Goal: Use online tool/utility: Utilize a website feature to perform a specific function

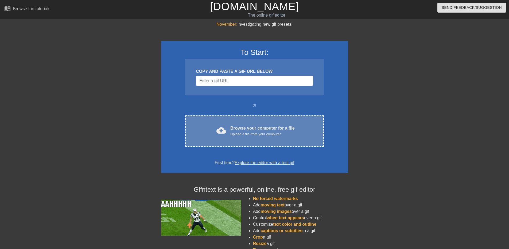
click at [248, 135] on div "Upload a file from your computer" at bounding box center [262, 133] width 64 height 5
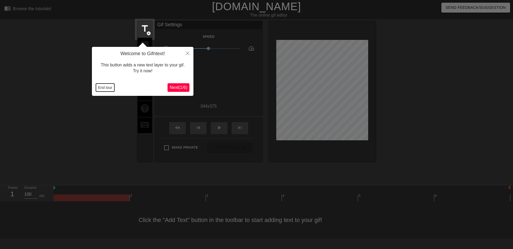
click at [102, 88] on button "End tour" at bounding box center [105, 87] width 18 height 8
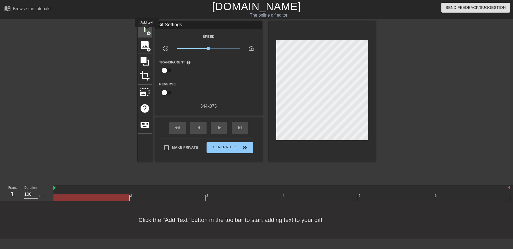
click at [147, 29] on span "title" at bounding box center [145, 29] width 10 height 10
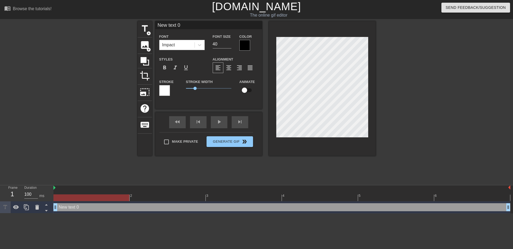
scroll to position [1, 2]
type input "m"
type textarea "m"
type input "me"
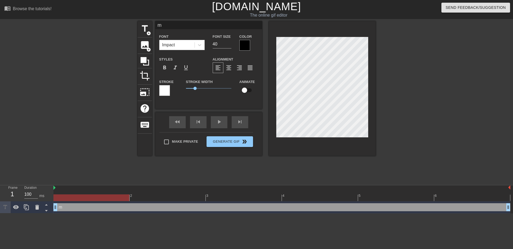
type textarea "me"
type input "mew"
type textarea "mew"
type input "me"
type textarea "me"
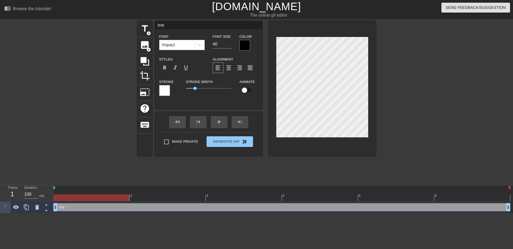
type input "meo"
type textarea "meo"
type input "meow"
type textarea "meow"
type input "meo"
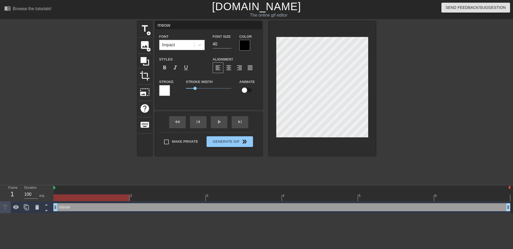
type textarea "meo"
type input "meo."
type textarea "meo."
type input "meo.."
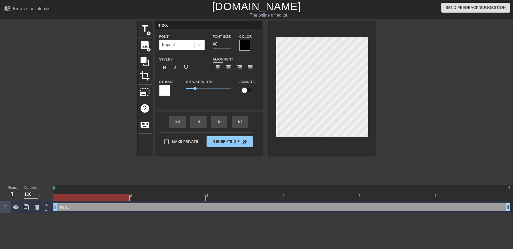
type textarea "meo.."
type input "meo..."
type textarea "meo..."
type input "meo...."
type textarea "meo...."
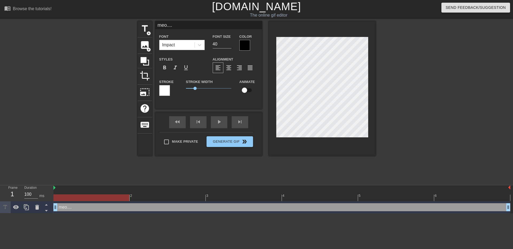
type input "meo....."
type textarea "meo....."
type input "meo.....a"
type textarea "meo.....ar"
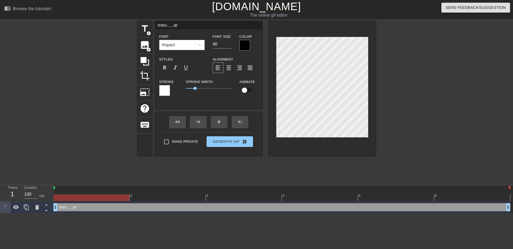
type input "meo.....arc"
type textarea "meo.....arc"
type input "meo.....ar"
type textarea "meo.....ar"
type input "meo.....arh"
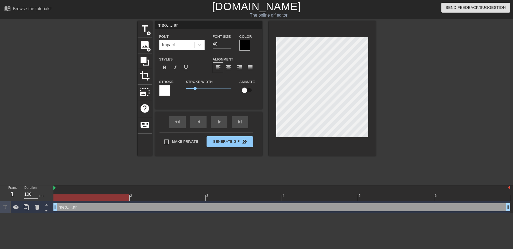
type textarea "meo.....arh"
type input "meo.....arhh"
type textarea "meo.....arhh"
type input "meo.....arhhh"
type textarea "meo.....arhhh"
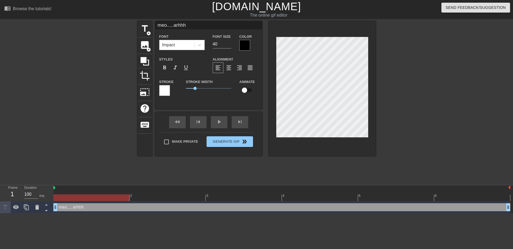
type input "meo.....arhhhh"
type textarea "meo.....arhhhh"
type input "meo.....arhhhhh"
type textarea "meo.....arhhhhh"
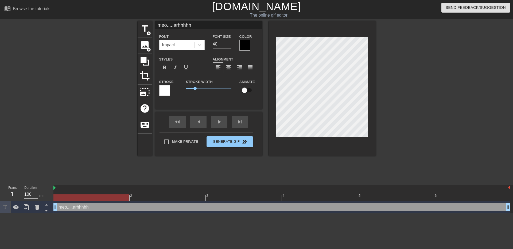
type input "meo.....arhhhh"
type textarea "meo.....arhhhh"
type input "meo.....arhhh"
type textarea "meo.....arhhh"
type input "meo.....arhh"
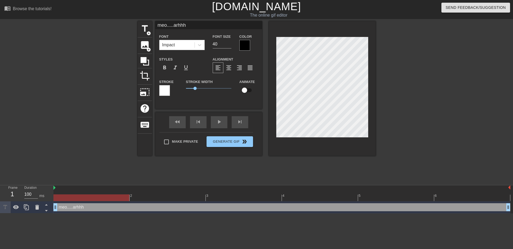
type textarea "meo.....arhh"
type input "meo.....arh"
type textarea "meo.....arh"
type input "meo.....ar"
type textarea "meo.....ar"
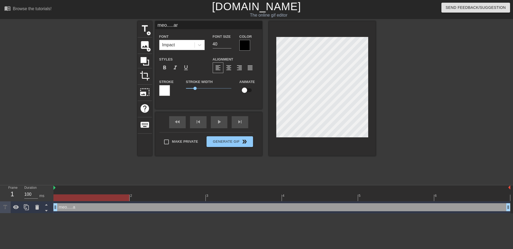
type input "meo.....a"
type textarea "meo.....a"
type input "meo....."
type textarea "meo....."
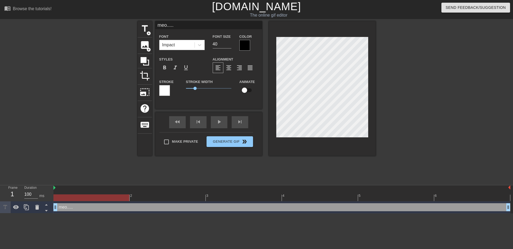
type input "meo.....w"
type textarea "meo.....w"
type input "meo.....wa"
type textarea "meo.....wa"
type input "meo.....war"
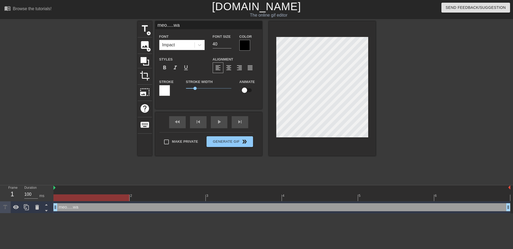
type textarea "meo.....war"
type input "meo.....warc"
type textarea "meo.....warc"
type input "meo.....war"
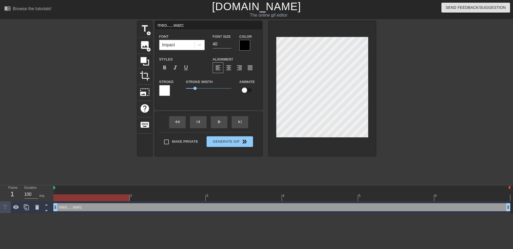
type textarea "meo.....war"
type input "meo.....warh"
type textarea "meo.....warh"
type input "meo.....warhh"
type textarea "meo.....warhh"
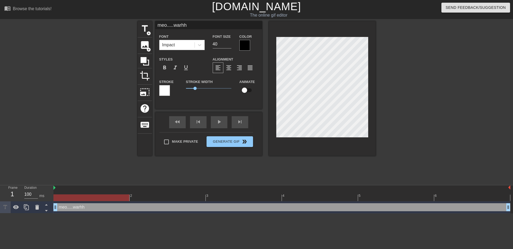
type input "meo.....warhhh"
type textarea "meo.....warhhh"
type input "meo.....warhhhh"
type textarea "meo.....warhhhh"
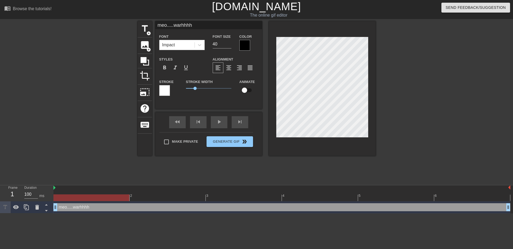
type input "meo.....warhhh"
type textarea "meo.....warhhh"
type input "meo.....warhh"
type textarea "meo.....warhh"
type input "meo.....warh"
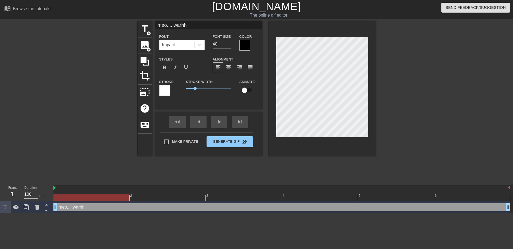
type textarea "meo.....warh"
type input "meo.....war"
type textarea "meo.....war"
type input "meo.....wa"
type textarea "meo.....wa"
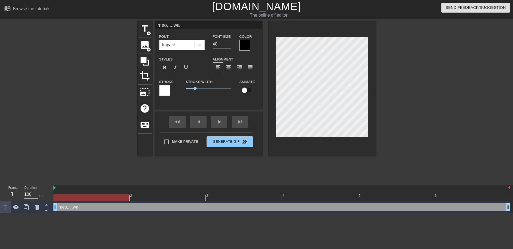
scroll to position [1, 2]
type input "meo.....w"
type textarea "meo.....w"
type input "meo.....w."
type textarea "meo.....w."
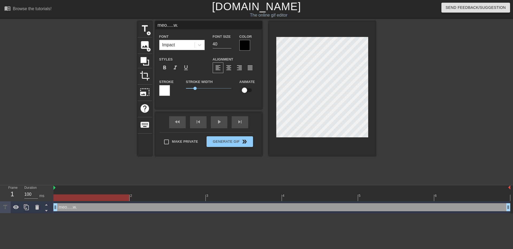
type input "meo.....w.."
type textarea "meo.....w.."
type input "meo.....w..."
type textarea "meo.....w..."
type input "meo.....w...a"
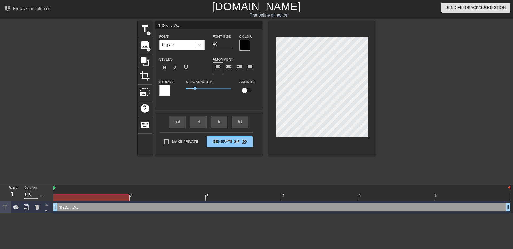
type textarea "meo.....w...a"
type input "meo.....w...ar"
type textarea "meo.....w...ar"
type input "meo.....w...arr"
type textarea "meo.....w...arr"
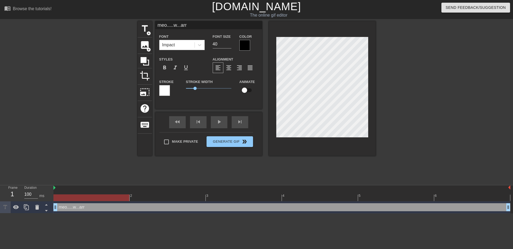
type input "meo.....w...arrr"
type textarea "meo.....w...arrr"
type input "meo.....w...arrr"
type textarea "meo.....w...arrr"
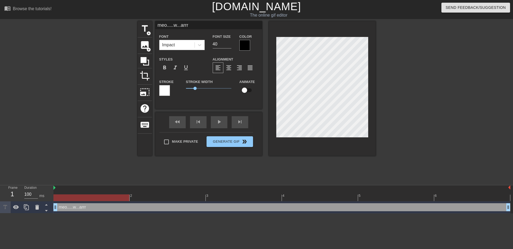
type input "meo.....w...arrrs"
type textarea "meo.....w...arrr s"
type input "meo.....w...arrrsh"
type textarea "meo.....w...arrr sh"
type input "meo.....w...arrrshi"
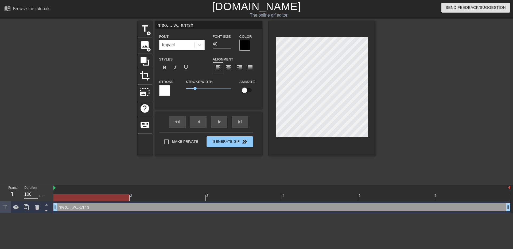
type textarea "meo.....w...arrr shi"
type input "meo.....w...arrrshiv"
type textarea "meo.....w...arrr shiv"
type input "meo.....w...arrrshive"
type textarea "meo.....w...arrr shive"
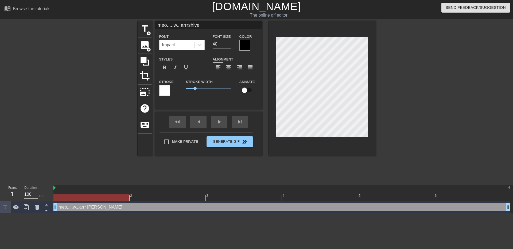
type input "meo.....w...arrrshiver"
type textarea "meo.....w...arrr shiver"
type input "meo.....w...arrrshiver"
type textarea "meo.....w...arrr shiver"
type input "meo.....w...arrrshiver m"
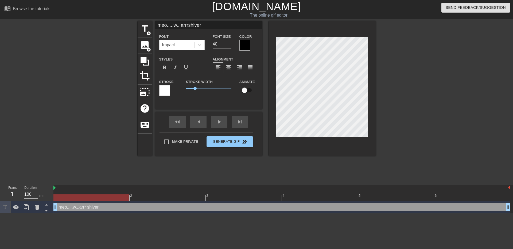
type textarea "meo.....w...arrr shiver m"
type input "meo.....w...arrrshiver me"
type textarea "meo.....w...arrr shiver me"
type input "meo.....w...arrrshiver me"
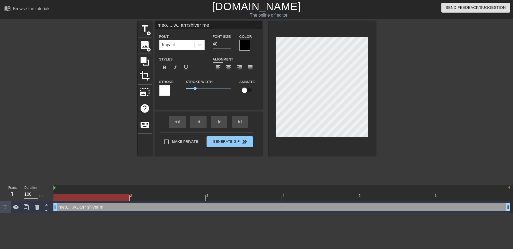
type textarea "meo.....w...arrr shiver me"
type input "meo.....w...arrrshiver me t"
type textarea "meo.....w...arrr shiver me t"
type input "meo.....w...arrrshiver me ti"
type textarea "meo.....w...arrr shiver me ti"
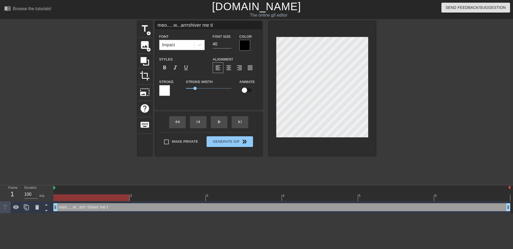
type input "meo.....w...arrrshiver me tim"
type textarea "meo.....w...arrr shiver me tim"
type input "meo.....w...arrrshiver me timb"
type textarea "meo.....w...arrr shiver me timb"
type input "meo.....w...arrrshiver me timbe"
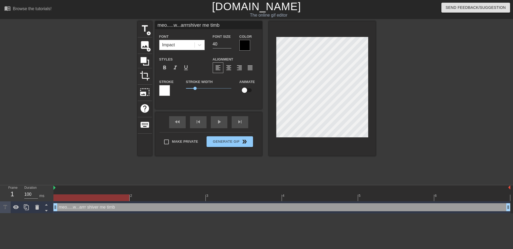
type textarea "meo.....w...arrr shiver me timbe"
type input "meo.....w...arrrshiver me timber"
type textarea "meo.....w...arrr shiver me timber"
type input "meo.....w...arrrshiver me timber"
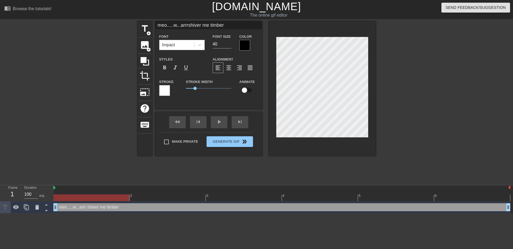
type textarea "meo.....w...arrr shiver me timber"
type input "meo.....w...arrrshiver me timber i"
type textarea "meo.....w...arrr shiver me timber i"
type input "meo.....w...arrrshiver me timber is"
type textarea "meo.....w...arrr shiver me timber is"
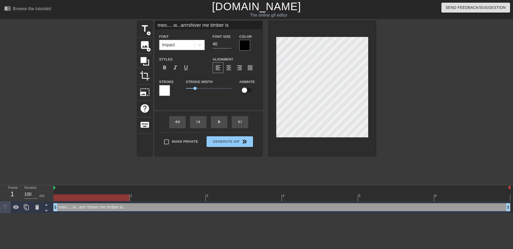
type input "meo.....w...arrrshiver me timber isk"
type textarea "meo.....w...arrr shiver me timber isk"
type input "meo.....w...arrrshiver me timber iskh"
type textarea "meo.....w...arrr shiver me timber iskh"
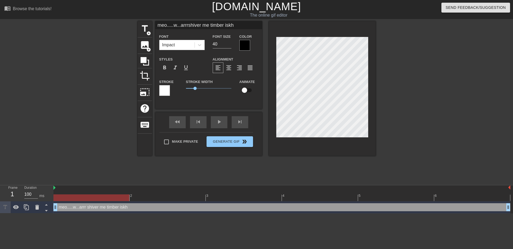
type input "meo.....w...arrrshiver me timber iskha"
type textarea "meo.....w...arrr shiver me timber iskha"
click at [230, 71] on div "format_align_center" at bounding box center [229, 67] width 11 height 11
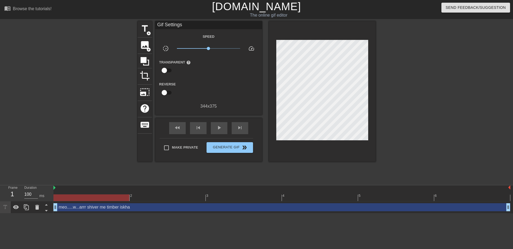
click at [454, 147] on div at bounding box center [422, 101] width 80 height 160
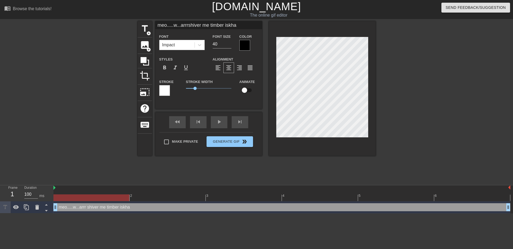
click at [457, 124] on div at bounding box center [422, 101] width 80 height 160
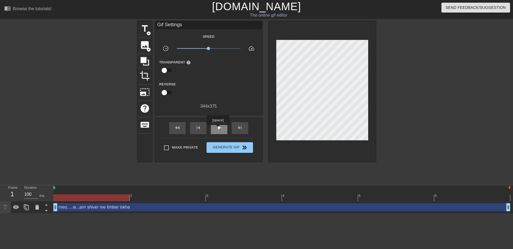
click at [218, 129] on span "play_arrow" at bounding box center [219, 127] width 6 height 6
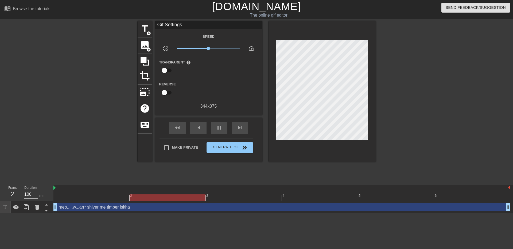
type input "1000"
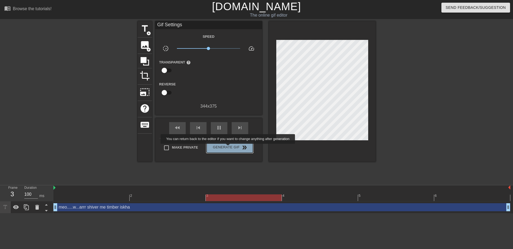
click at [229, 147] on span "Generate Gif double_arrow" at bounding box center [230, 147] width 42 height 6
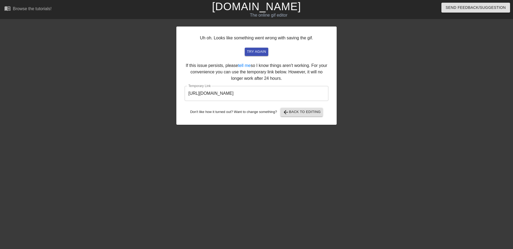
click at [288, 92] on input "https://www.gifntext.com/temp_generations/dGEwCYjg.gif" at bounding box center [257, 93] width 144 height 15
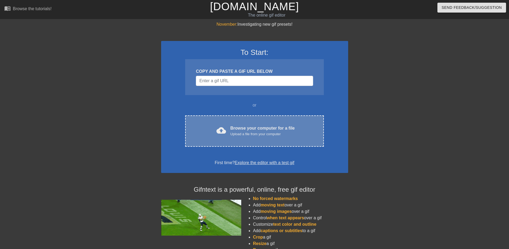
click at [278, 124] on div "cloud_upload Browse your computer for a file Upload a file from your computer C…" at bounding box center [254, 130] width 138 height 31
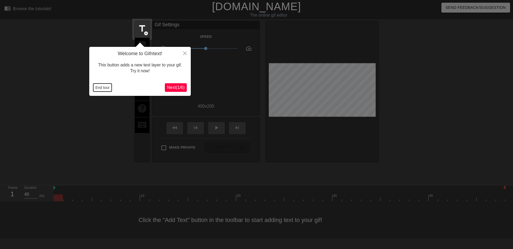
click at [99, 88] on button "End tour" at bounding box center [102, 87] width 18 height 8
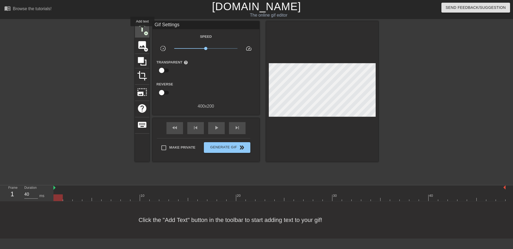
click at [143, 30] on span "title" at bounding box center [142, 29] width 10 height 10
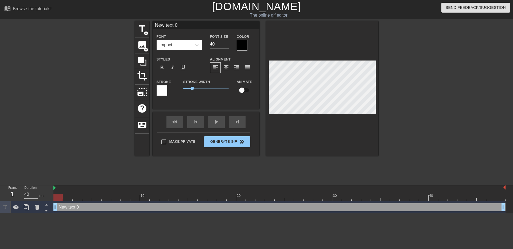
drag, startPoint x: 57, startPoint y: 198, endPoint x: 54, endPoint y: 198, distance: 3.0
click at [54, 198] on div at bounding box center [57, 197] width 9 height 7
drag, startPoint x: 57, startPoint y: 197, endPoint x: 137, endPoint y: 200, distance: 79.7
click at [137, 200] on div at bounding box center [134, 197] width 9 height 7
type input "40"
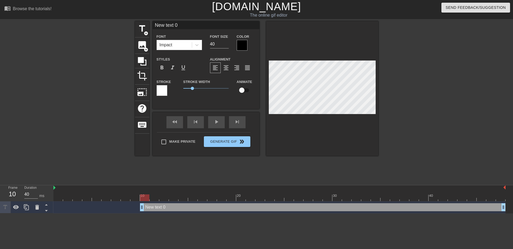
drag, startPoint x: 53, startPoint y: 207, endPoint x: 137, endPoint y: 206, distance: 83.2
click at [137, 206] on div "New text 0 drag_handle drag_handle" at bounding box center [279, 207] width 452 height 8
type input "w"
type textarea "w"
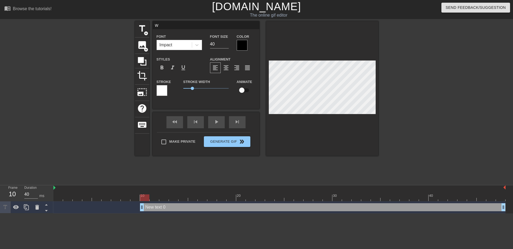
type input "wh"
type textarea "wh"
type input "who"
type textarea "who"
type input "who T"
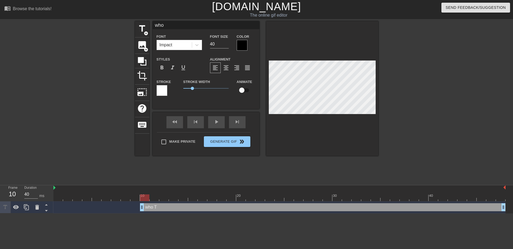
type textarea "who T"
type input "who TF"
type textarea "who TF"
type input "who TF"
type textarea "who TF"
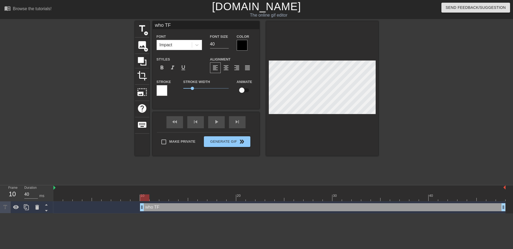
type input "who TF c"
type textarea "who TF c"
type input "who TF ca"
type textarea "who TF ca"
type input "who TF car"
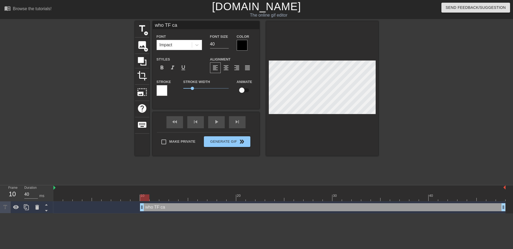
type textarea "who TF car"
type input "who TF care"
type textarea "who TF care"
type input "who TF cares"
type textarea "who TF cares"
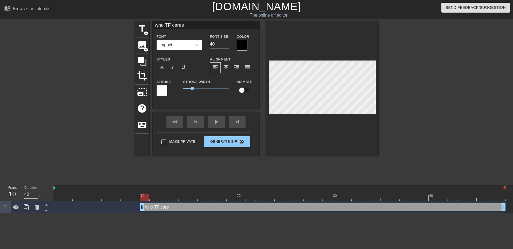
type input "who TF cares"
type textarea "who TF cares"
type input "who TF cares a"
type textarea "who TF cares a"
type input "who TF cares ab"
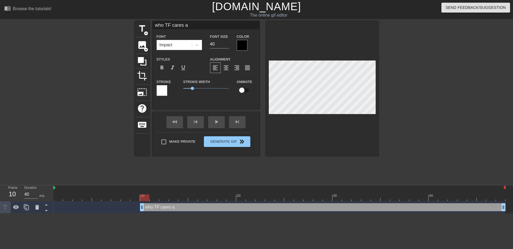
type textarea "who TF cares ab"
type input "who TF cares abo"
type textarea "who TF cares abo"
type input "who TF cares abou"
type textarea "who TF cares about"
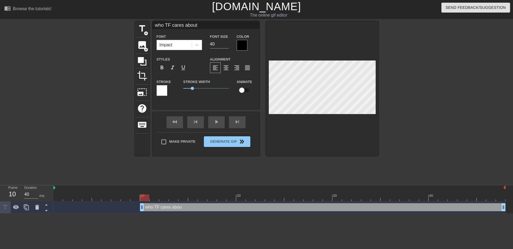
type input "who TF cares about"
type textarea "who TF cares about"
type input "who TF cares about s"
type textarea "who TF cares about s"
type input "who TF cares about sh"
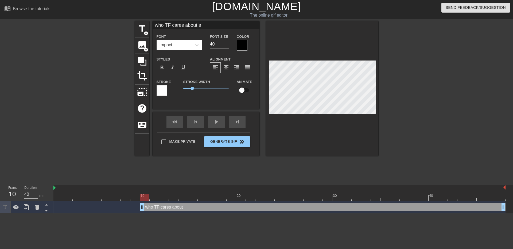
type textarea "who TF cares about sh"
type input "who TF cares about [PERSON_NAME]"
type textarea "who TF cares about [PERSON_NAME]"
type input "who TF cares about [DEMOGRAPHIC_DATA]"
type textarea "who TF cares about [DEMOGRAPHIC_DATA]"
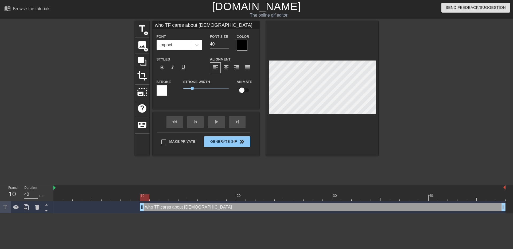
type input "who TF cares about [PERSON_NAME]"
type textarea "who TF cares about [PERSON_NAME]"
type input "who TF cares about shield"
type textarea "who TF cares about shield"
type input "who TF cares about [PERSON_NAME]"
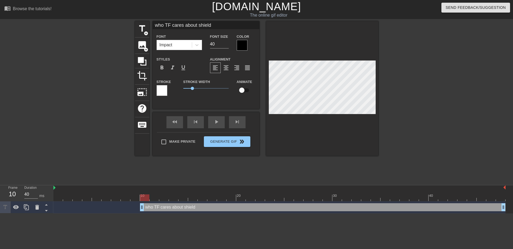
type textarea "who TF cares about [PERSON_NAME]"
type input "who TF cares about [PERSON_NAME]/"
type textarea "who TF cares about [PERSON_NAME]/"
type input "who TF cares about [PERSON_NAME]/1"
type textarea "who TF cares about [PERSON_NAME]/1"
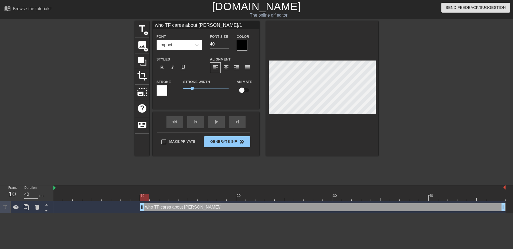
type input "who TF cares about [PERSON_NAME]/11"
type textarea "who TF cares about [PERSON_NAME]/11"
type input "who TF cares about [PERSON_NAME]/111"
type textarea "who TF cares about [PERSON_NAME]/111"
type input "who TF cares about [PERSON_NAME]/1111"
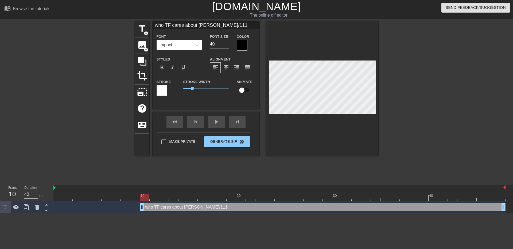
type textarea "who TF cares about [PERSON_NAME]/1111"
type input "who TF cares about [PERSON_NAME]/111"
type textarea "who TF cares about [PERSON_NAME]/111"
type input "who TF cares about [PERSON_NAME]/11"
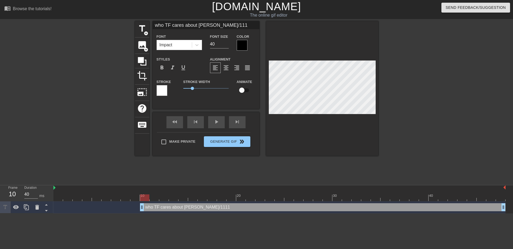
type textarea "who TF cares about [PERSON_NAME]/11"
type input "who TF cares about [PERSON_NAME]/1"
type textarea "who TF cares about [PERSON_NAME]/1"
type input "who TF cares about [PERSON_NAME]/1!"
type textarea "who TF cares about [PERSON_NAME]/1!"
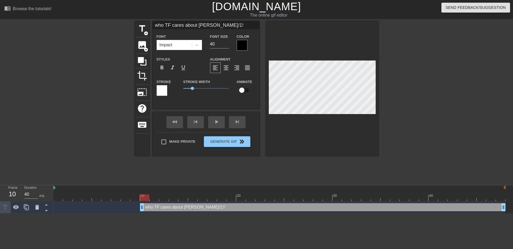
type input "who TF cares about [PERSON_NAME]/1!!"
type textarea "who TF cares about [PERSON_NAME]/1!!"
type input "who TF cares about [PERSON_NAME]/1!"
type textarea "who TF cares about [PERSON_NAME]/1!"
type input "who TF cares about [PERSON_NAME]/1"
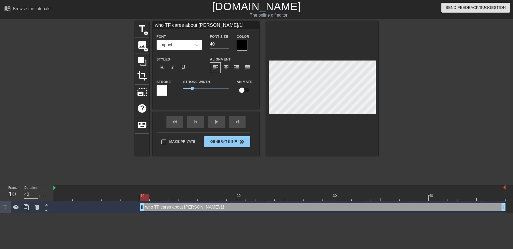
type textarea "who TF cares about [PERSON_NAME]/1"
type input "who TF cares about [PERSON_NAME]/"
type textarea "who TF cares about [PERSON_NAME]/"
type input "who TF cares about [PERSON_NAME]/!"
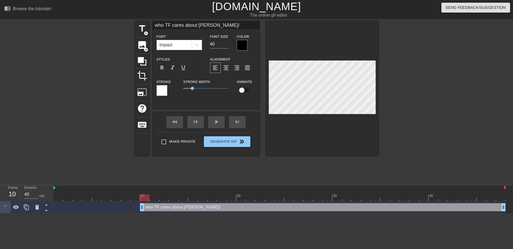
type textarea "who TF cares about [PERSON_NAME]/!"
type input "who TF cares about [PERSON_NAME]/!!"
type textarea "who TF cares about [PERSON_NAME]/!!"
type input "who TF cares about [PERSON_NAME]/!!!"
type textarea "who TF cares about [PERSON_NAME]/!!!"
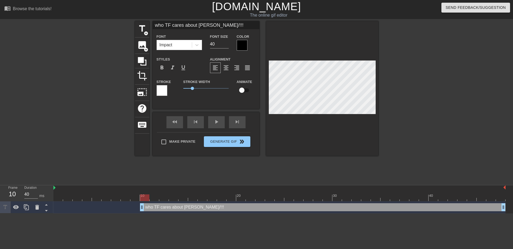
type input "who TF cares about [PERSON_NAME]/!!"
type textarea "who TF cares about [PERSON_NAME]/!!"
type input "who TF cares about [PERSON_NAME]/!"
type textarea "who TF cares about [PERSON_NAME]/!"
type input "who TF cares about [PERSON_NAME]/"
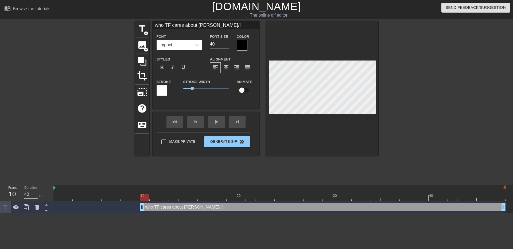
type textarea "who TF cares about [PERSON_NAME]/"
type input "who TF cares about [PERSON_NAME]"
type textarea "who TF cares about [PERSON_NAME]"
type input "who TF cares about [PERSON_NAME]!"
type textarea "who TF cares about [PERSON_NAME]!"
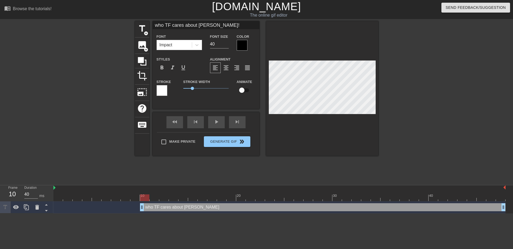
type input "who TF cares about [PERSON_NAME]!!"
type textarea "who TF cares about [PERSON_NAME]!!"
type input "who TF cares about [PERSON_NAME]!!!"
type textarea "who TF cares about [PERSON_NAME]!!!"
drag, startPoint x: 147, startPoint y: 199, endPoint x: 224, endPoint y: 191, distance: 77.1
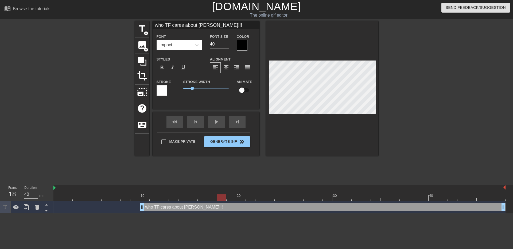
click at [224, 191] on div "10 20 30 40" at bounding box center [279, 193] width 452 height 16
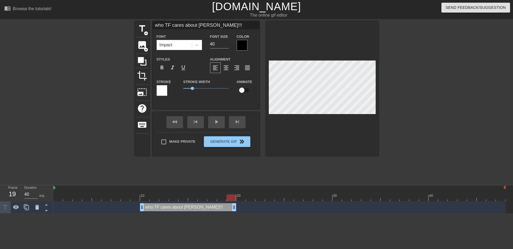
drag, startPoint x: 503, startPoint y: 208, endPoint x: 235, endPoint y: 212, distance: 268.2
click at [235, 212] on div "who TF cares about [PERSON_NAME]!!! drag_handle drag_handle" at bounding box center [279, 207] width 452 height 12
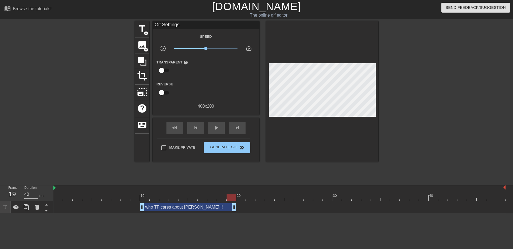
click at [414, 135] on div at bounding box center [425, 101] width 80 height 160
click at [145, 30] on span "title" at bounding box center [142, 29] width 10 height 10
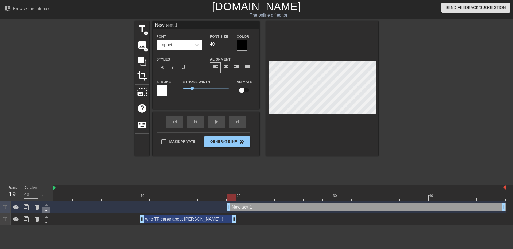
click at [44, 212] on icon at bounding box center [46, 210] width 7 height 7
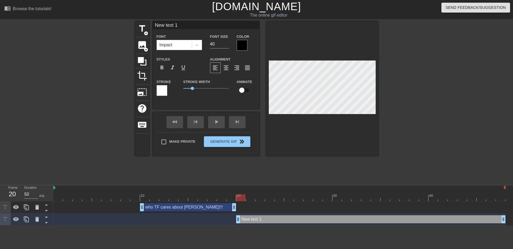
drag, startPoint x: 227, startPoint y: 217, endPoint x: 241, endPoint y: 218, distance: 14.2
drag, startPoint x: 243, startPoint y: 197, endPoint x: 353, endPoint y: 197, distance: 109.6
click at [353, 197] on div at bounding box center [356, 197] width 9 height 7
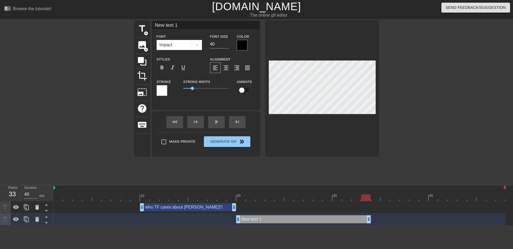
type input "50"
drag, startPoint x: 504, startPoint y: 220, endPoint x: 363, endPoint y: 221, distance: 141.2
click at [363, 221] on div "New text 1 drag_handle drag_handle" at bounding box center [279, 219] width 452 height 8
type input "I"
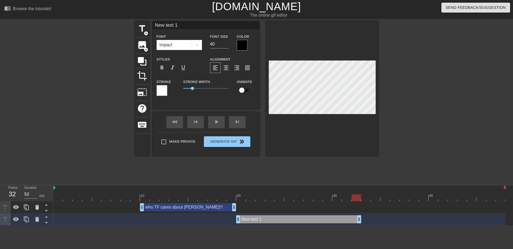
type textarea "I"
type input "I'"
type textarea "I'"
type input "I'l"
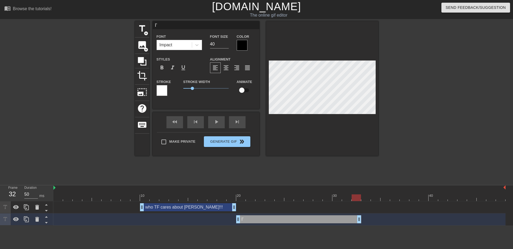
type textarea "I'l"
type input "I'll"
type textarea "I'll"
type input "I'll"
type textarea "I'll"
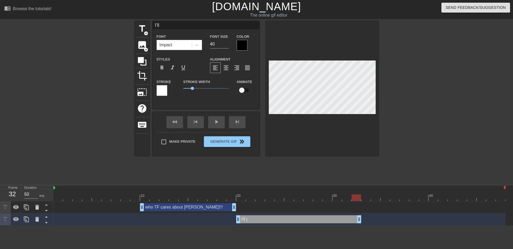
type input "I'll j"
type textarea "I'll j"
type input "I'll ju"
type textarea "I'll ju"
type input "I'll jus"
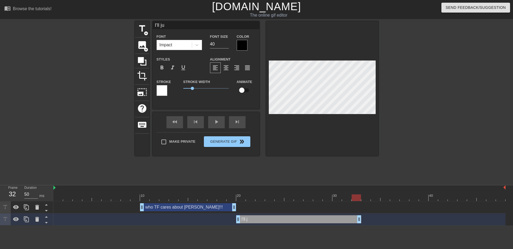
type textarea "I'll jus"
type input "I'll just"
type textarea "I'll just"
type input "I'll just"
type textarea "I'll just"
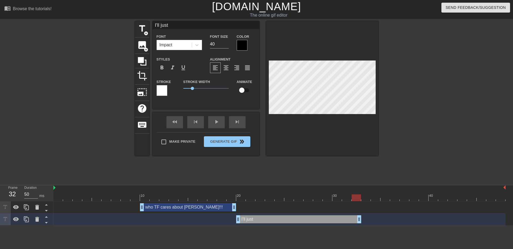
type input "I'll just g"
type textarea "I'll just g"
type input "I'll just go"
type textarea "I'll just go"
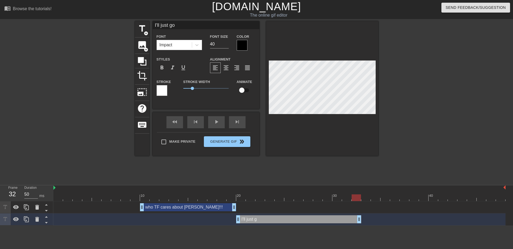
type input "I'll just go"
type textarea "I'll just go"
type input "I'll just go A"
type textarea "I'll just go A"
type input "I'll just go AF"
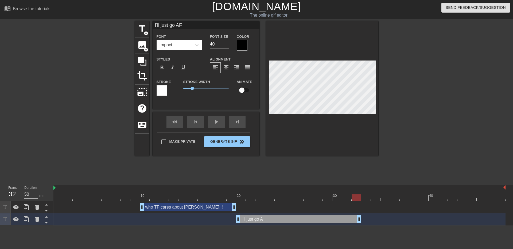
type textarea "I'll just go AF"
type input "I'll just go AFK"
type textarea "I'll just go AFK"
type input "I'll just go AFK"
type textarea "I'll just go AFK"
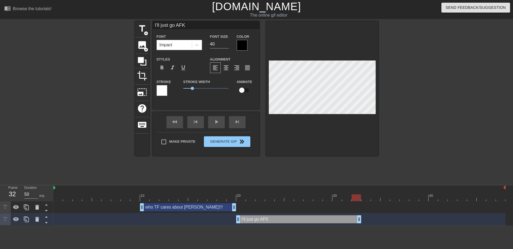
type input "I'll just go AFK w"
type textarea "I'll just go AFK w"
type input "I'll just go AFK wi"
type textarea "I'll just go AFK wi"
type input "I'll just go AFK wit"
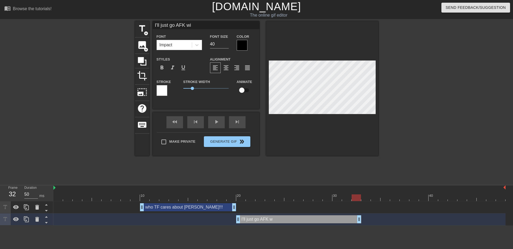
type textarea "I'll just go AFK wit"
type input "I'll just go AFK with"
type textarea "I'll just go AFK with"
type input "I'll just go AFK with"
type textarea "I'll just go AFK with"
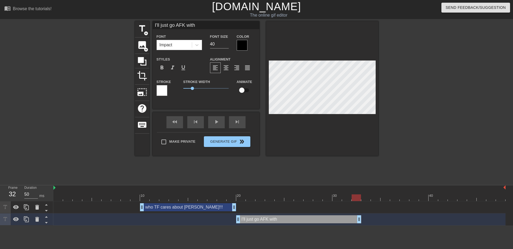
type input "I'll just go AFK with n"
type textarea "I'll just go AFK with n"
type input "I'll just go AFK with"
type textarea "I'll just go AFK with"
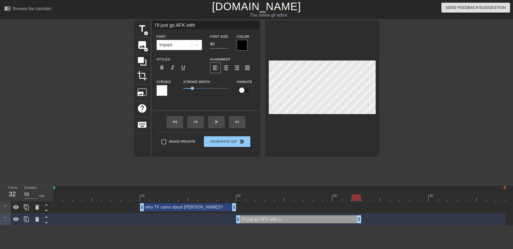
type input "I'll just go AFK with"
type textarea "I'll just go AFK with"
type input "I'll just go AFK wit"
type textarea "I'll just go AFK wit"
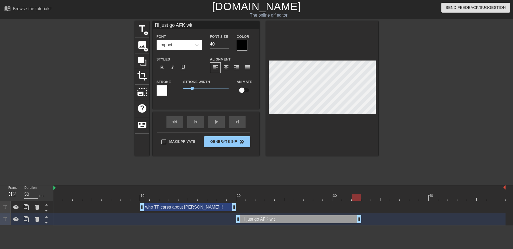
type input "I'll just go AFK wi"
type textarea "I'll just go AFK wi"
type input "I'll just go AFK w"
type textarea "I'll just go AFK w"
type input "I'll just go AFK"
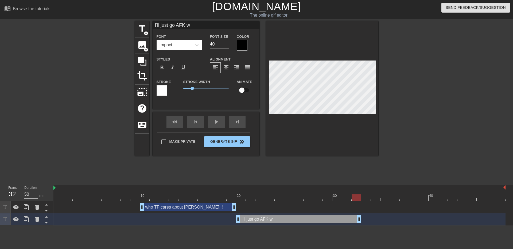
type textarea "I'll just go AFK"
type input "I'll just go AFK n"
type textarea "I'll just go AFK n"
type input "I'll just go AFK na"
type textarea "I'll just go AFK na"
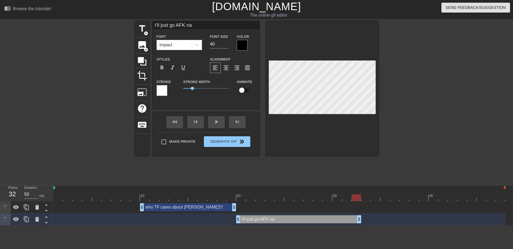
type input "I'll just go AFK nak"
type textarea "I'll just go AFK nak"
type input "I'll just go AFK nake"
type textarea "I'll just go AFK nake"
type input "I'll just go AFK naked"
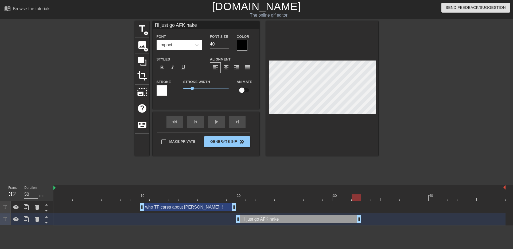
type textarea "I'll just go AFK naked"
type input "I'll just go AFK naked!"
type textarea "I'll just go AFK naked!"
type input "I'll just go AFK naked!!"
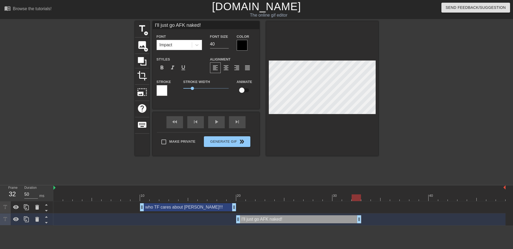
type textarea "I'll just go AFK naked!!"
type input "I'll just go AFK naked!!!"
type textarea "I'll just go AFK naked!!!"
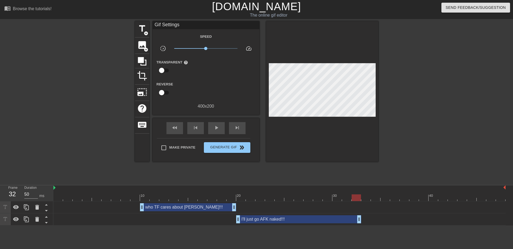
click at [411, 128] on div at bounding box center [425, 101] width 80 height 160
click at [407, 128] on div at bounding box center [425, 101] width 80 height 160
click at [217, 129] on span "play_arrow" at bounding box center [216, 127] width 6 height 6
drag, startPoint x: 205, startPoint y: 48, endPoint x: 191, endPoint y: 53, distance: 15.0
click at [191, 53] on div "Speed slow_motion_video x0.335 speed Transparent help Reverse 400 x 200" at bounding box center [206, 71] width 99 height 76
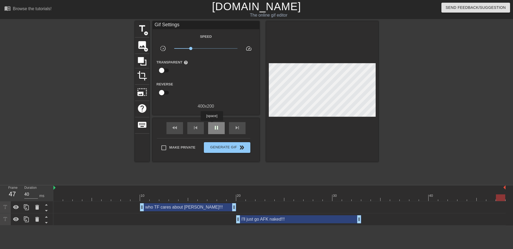
type input "50"
click at [214, 125] on span "pause" at bounding box center [216, 127] width 6 height 6
click at [276, 220] on div "I'll just go AFK naked!!! drag_handle drag_handle" at bounding box center [298, 219] width 125 height 8
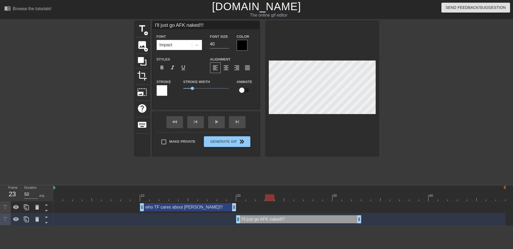
click at [267, 200] on div at bounding box center [279, 197] width 452 height 7
click at [145, 30] on span "title" at bounding box center [142, 29] width 10 height 10
type input "New text 2"
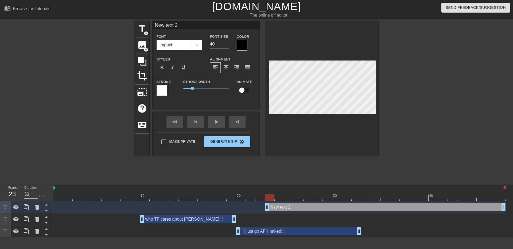
click at [286, 209] on div "New text 2 drag_handle drag_handle" at bounding box center [385, 207] width 241 height 8
click at [48, 212] on icon at bounding box center [46, 210] width 7 height 7
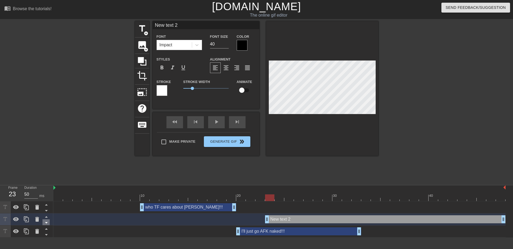
click at [45, 223] on icon at bounding box center [46, 222] width 7 height 7
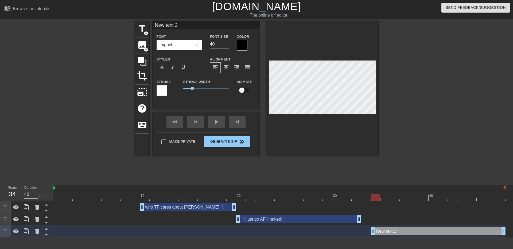
type input "50"
drag, startPoint x: 267, startPoint y: 233, endPoint x: 380, endPoint y: 231, distance: 113.1
click at [380, 231] on div "New text 2 drag_handle drag_handle" at bounding box center [279, 231] width 452 height 8
type input "T"
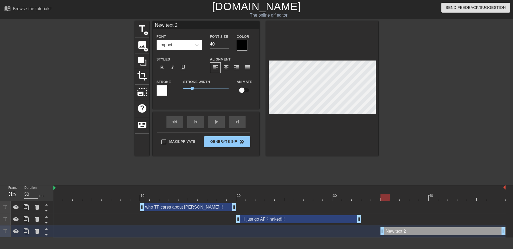
type textarea "T"
type input "Th"
type textarea "Th"
type input "Thi"
type textarea "Thi"
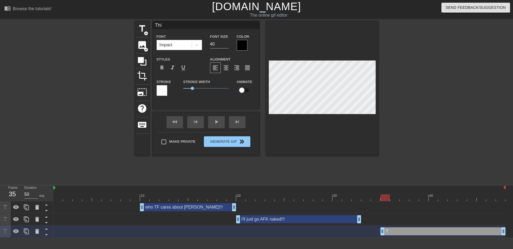
type input "This"
type textarea "This"
type input "This"
type textarea "This"
type input "This i"
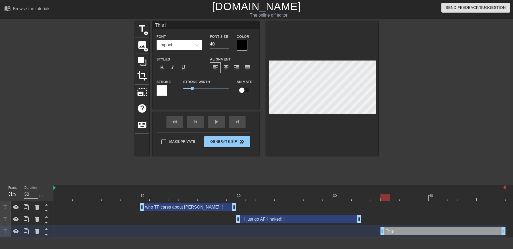
type textarea "This is"
type input "This is"
type textarea "This is"
type input "This is w"
type textarea "This is w"
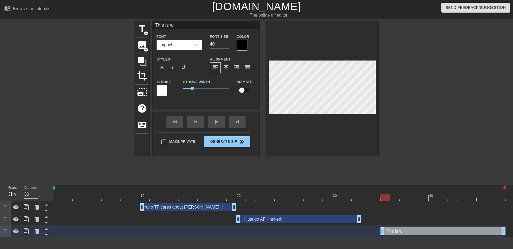
type input "This is wh"
type textarea "This is why"
type input "This is whyu"
type textarea "This is whyu"
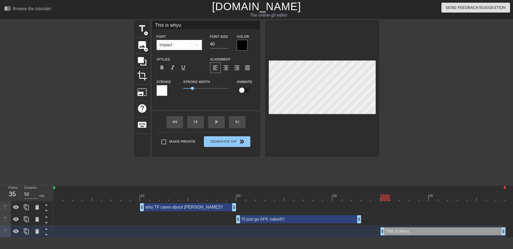
type input "This is whyu"
type textarea "This is whyu"
type input "This is whyu"
type textarea "This is whyu"
type input "This is why"
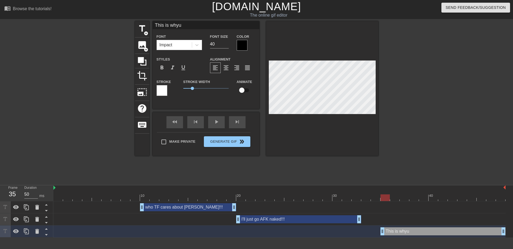
type textarea "This is why"
type input "This is why"
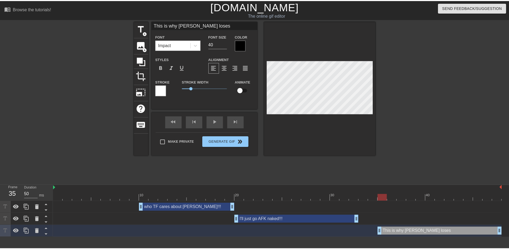
scroll to position [1, 3]
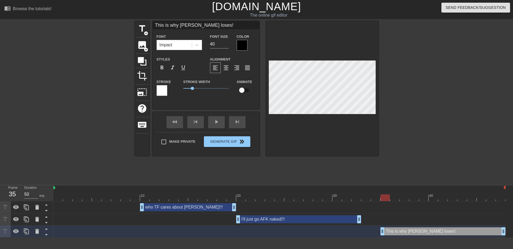
click at [429, 141] on div at bounding box center [425, 101] width 80 height 160
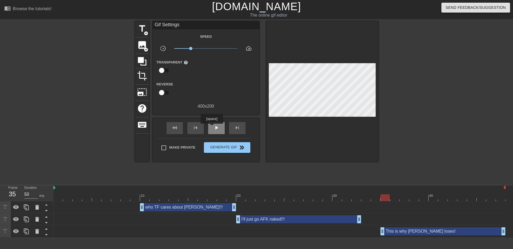
click at [212, 127] on div "play_arrow" at bounding box center [216, 128] width 17 height 12
click at [215, 126] on span "pause" at bounding box center [216, 127] width 6 height 6
click at [29, 210] on icon at bounding box center [26, 207] width 6 height 6
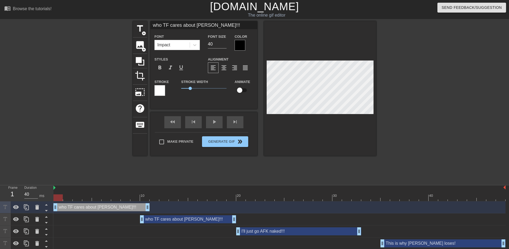
drag, startPoint x: 165, startPoint y: 207, endPoint x: 70, endPoint y: 206, distance: 94.7
click at [71, 206] on div "who TF cares about [PERSON_NAME]!!! drag_handle drag_handle" at bounding box center [101, 207] width 96 height 8
drag, startPoint x: 147, startPoint y: 207, endPoint x: 131, endPoint y: 209, distance: 16.3
click at [131, 209] on div "who TF cares about [PERSON_NAME]!!! drag_handle drag_handle" at bounding box center [279, 207] width 452 height 8
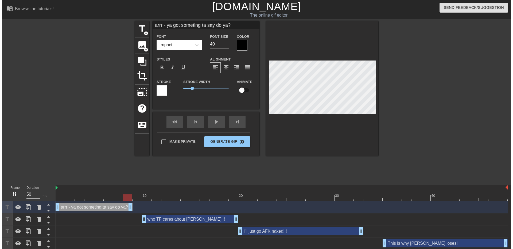
scroll to position [1, 1]
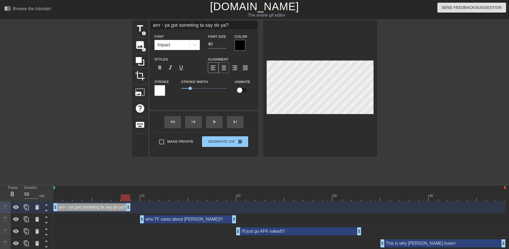
click at [227, 70] on span "format_align_center" at bounding box center [224, 67] width 6 height 6
click at [435, 126] on div at bounding box center [423, 101] width 80 height 160
drag, startPoint x: 449, startPoint y: 126, endPoint x: 442, endPoint y: 122, distance: 7.4
click at [449, 125] on div at bounding box center [423, 101] width 80 height 160
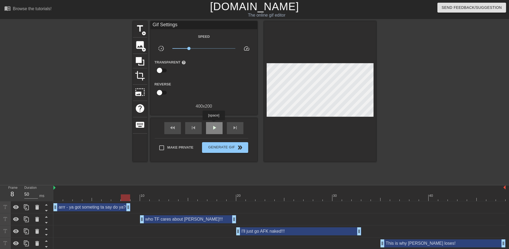
click at [214, 124] on span "play_arrow" at bounding box center [214, 127] width 6 height 6
click at [183, 48] on span "x0.219" at bounding box center [203, 48] width 63 height 6
click at [207, 145] on span "Generate Gif double_arrow" at bounding box center [225, 147] width 42 height 6
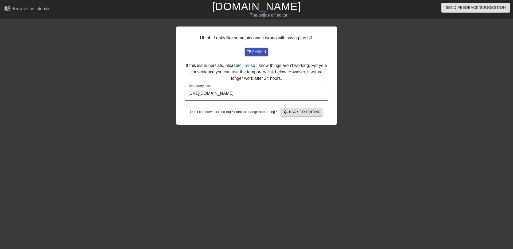
click at [257, 91] on input "[URL][DOMAIN_NAME]" at bounding box center [257, 93] width 144 height 15
